Goal: Navigation & Orientation: Go to known website

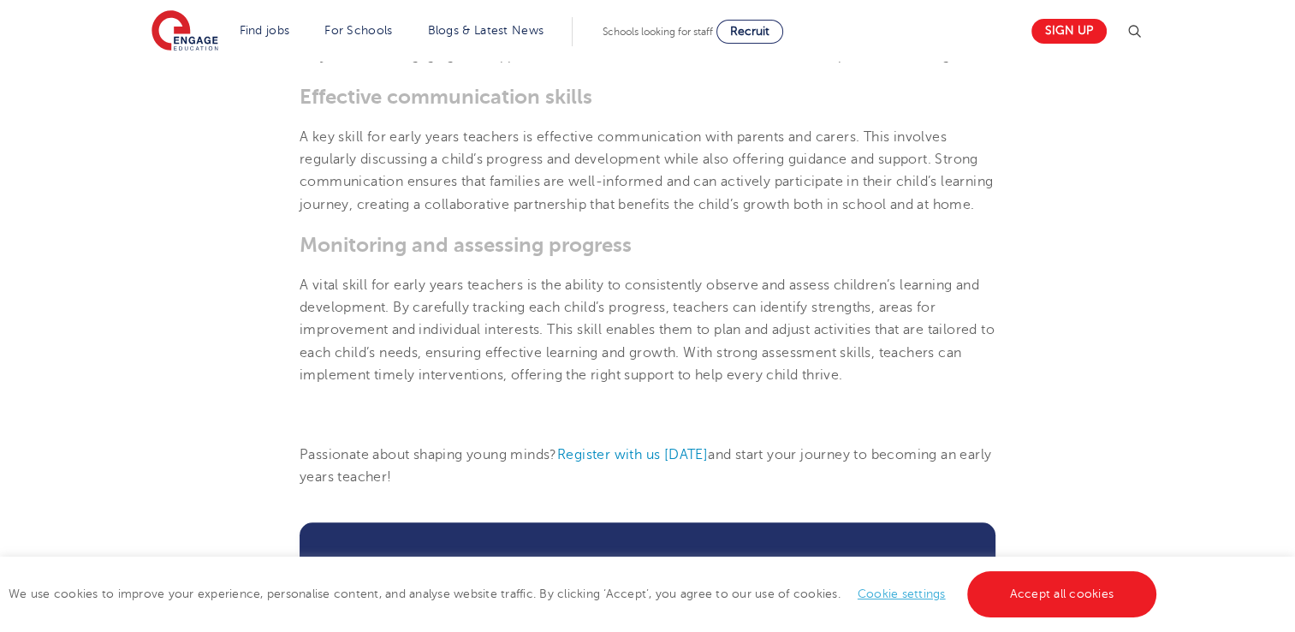
scroll to position [1410, 0]
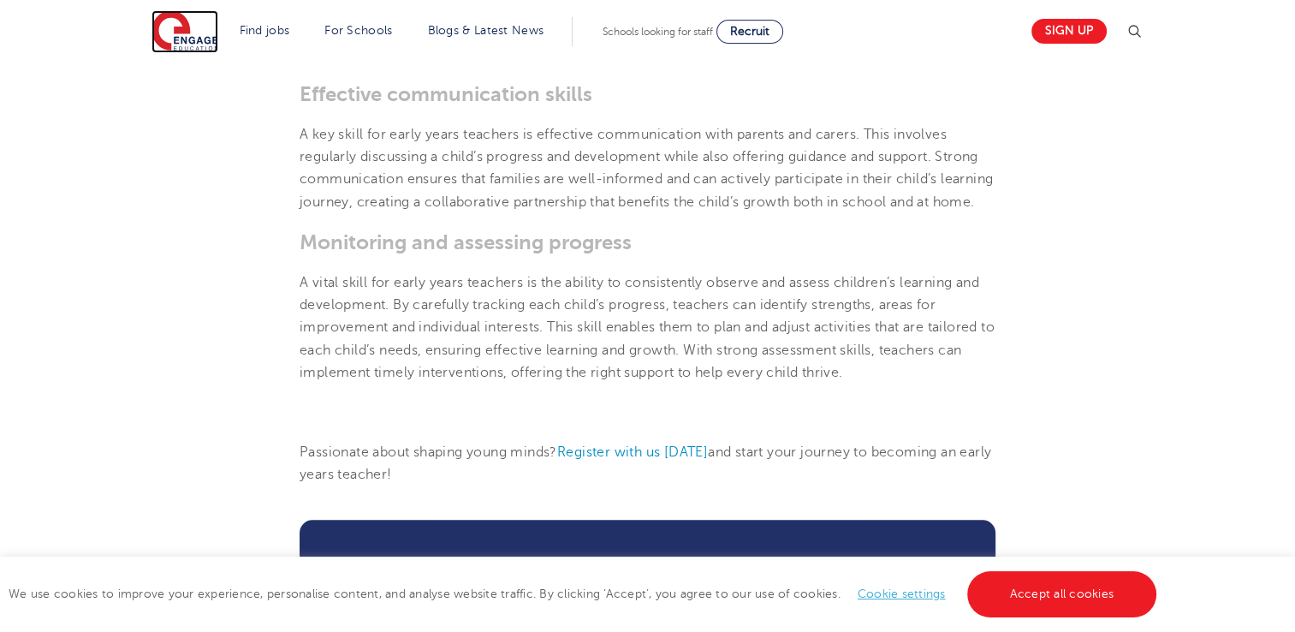
drag, startPoint x: 1307, startPoint y: 338, endPoint x: 194, endPoint y: 45, distance: 1150.9
click at [194, 45] on img at bounding box center [185, 31] width 67 height 43
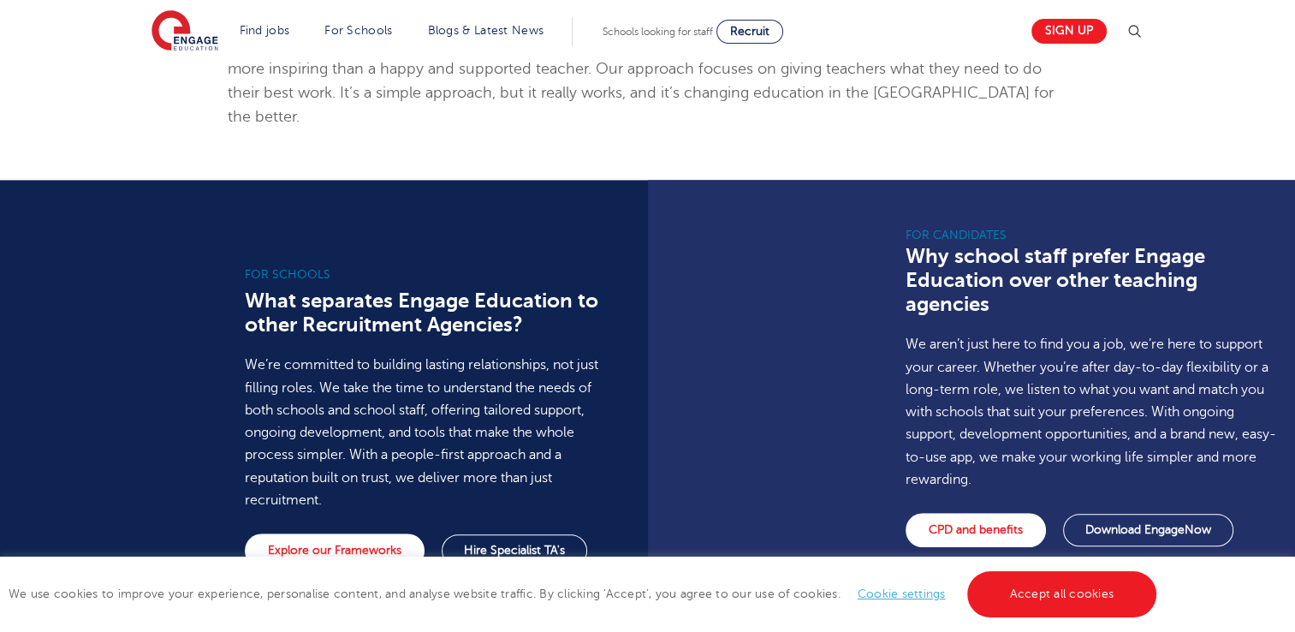
scroll to position [1116, 0]
